Goal: Information Seeking & Learning: Find specific fact

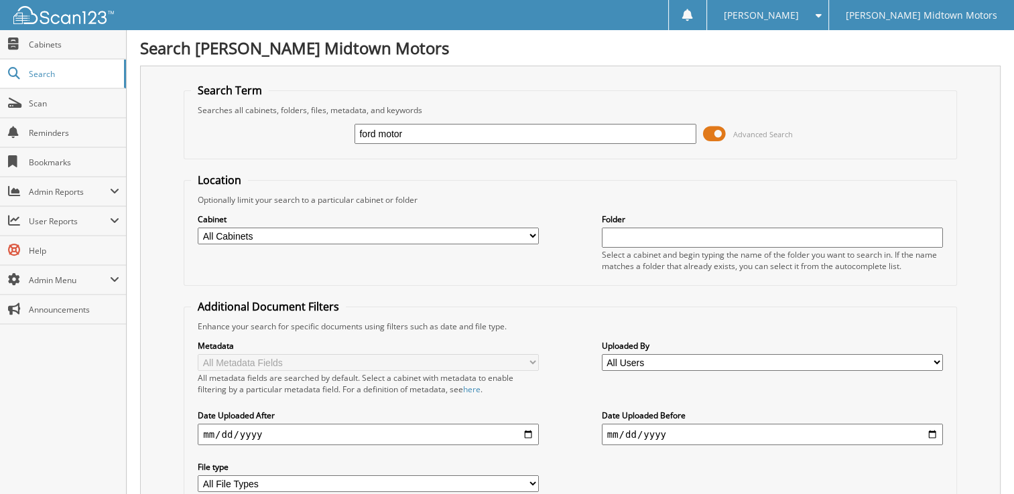
type input "ford motor"
click at [534, 236] on select "All Cabinets 1945 MARKET LLC 2018 PAYABLES 2019 PAYABLES 2020 DEPOSIT/CREDIT CA…" at bounding box center [368, 236] width 341 height 17
select select "50434"
click at [198, 228] on select "All Cabinets 1945 MARKET LLC 2018 PAYABLES 2019 PAYABLES 2020 DEPOSIT/CREDIT CA…" at bounding box center [368, 236] width 341 height 17
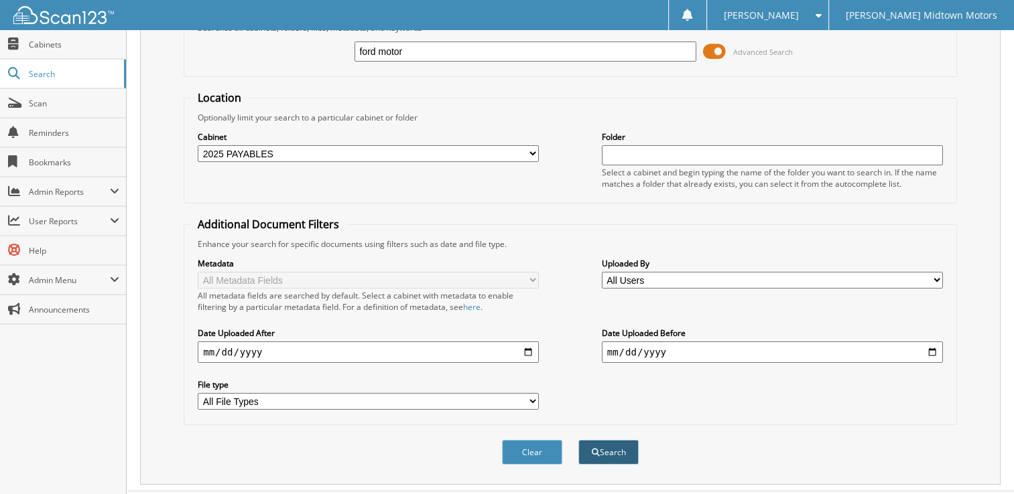
scroll to position [101, 0]
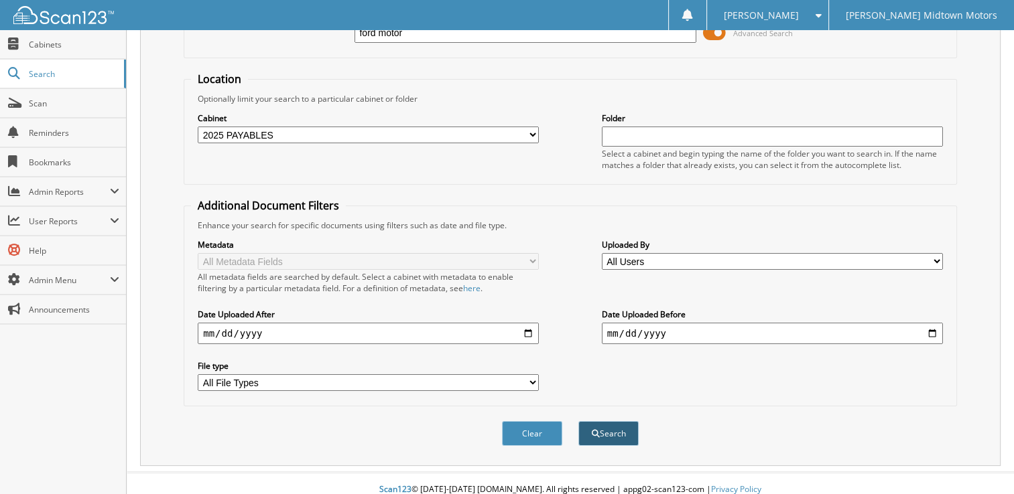
click at [602, 422] on button "Search" at bounding box center [608, 433] width 60 height 25
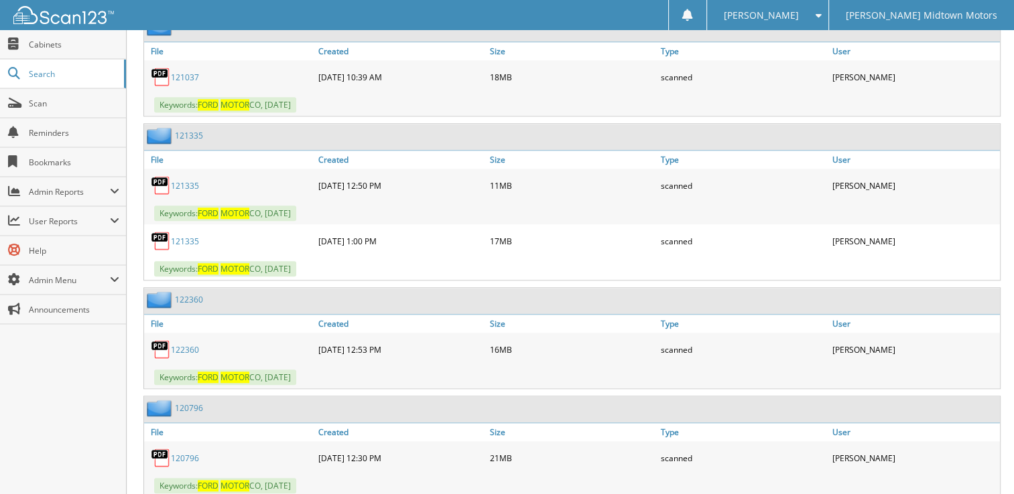
scroll to position [1219, 0]
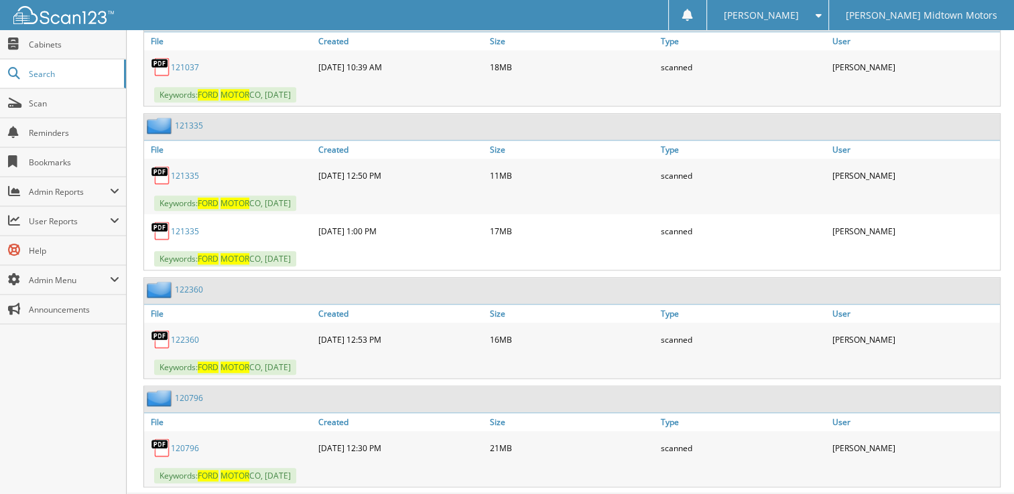
click at [180, 334] on link "122360" at bounding box center [185, 339] width 28 height 11
